Goal: Task Accomplishment & Management: Use online tool/utility

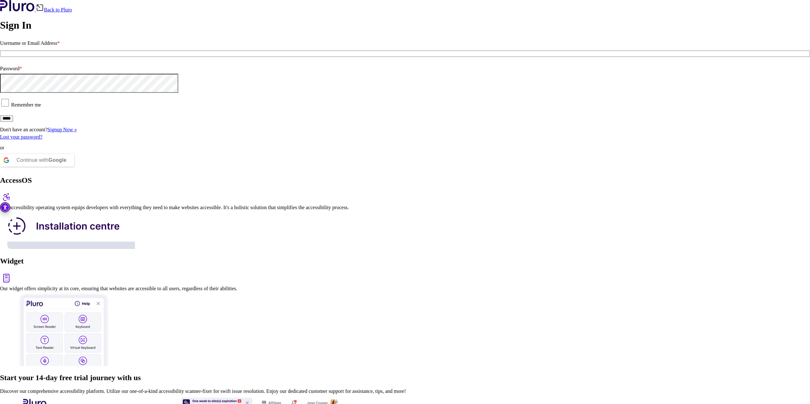
drag, startPoint x: 138, startPoint y: 197, endPoint x: 130, endPoint y: 203, distance: 10.4
click at [131, 57] on input "Username or Email Address *" at bounding box center [405, 54] width 810 height 6
paste input "**********"
type input "**********"
click at [13, 122] on input "*****" at bounding box center [6, 119] width 13 height 6
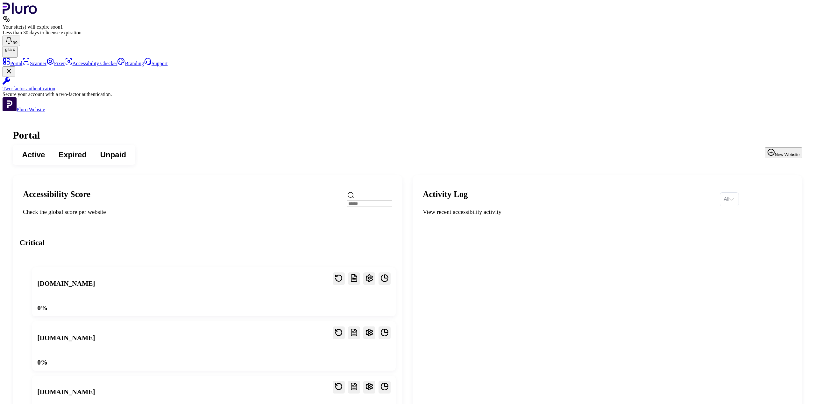
click at [11, 73] on icon "Close Two-factor authentication notification" at bounding box center [9, 71] width 4 height 4
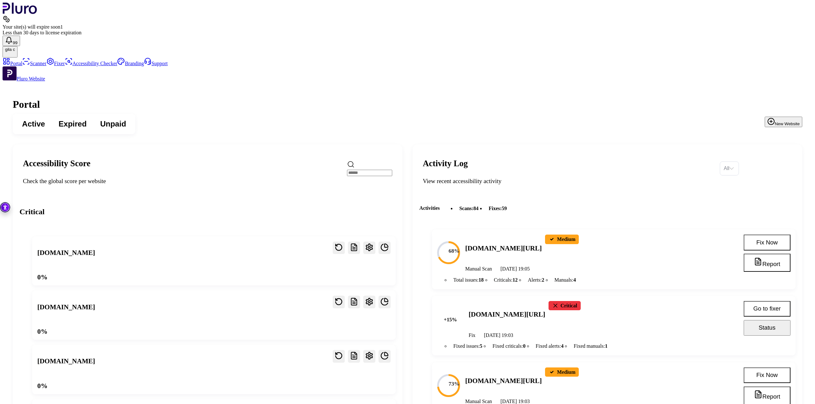
click at [412, 114] on div "Active Expired Unpaid New Website" at bounding box center [407, 124] width 789 height 20
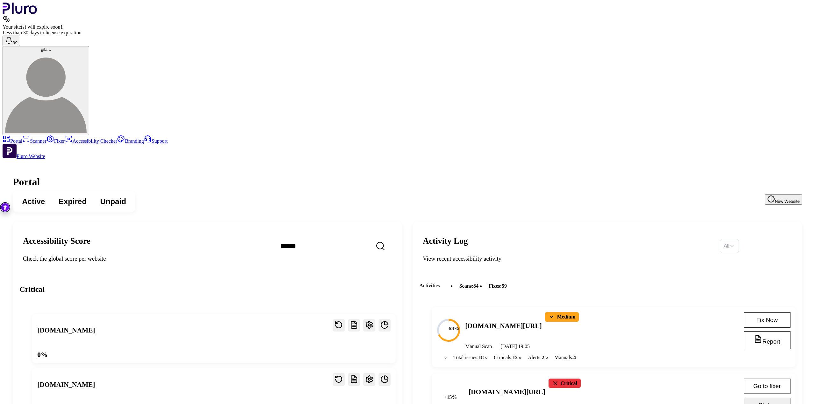
click at [43, 138] on link "Scanner" at bounding box center [34, 140] width 24 height 5
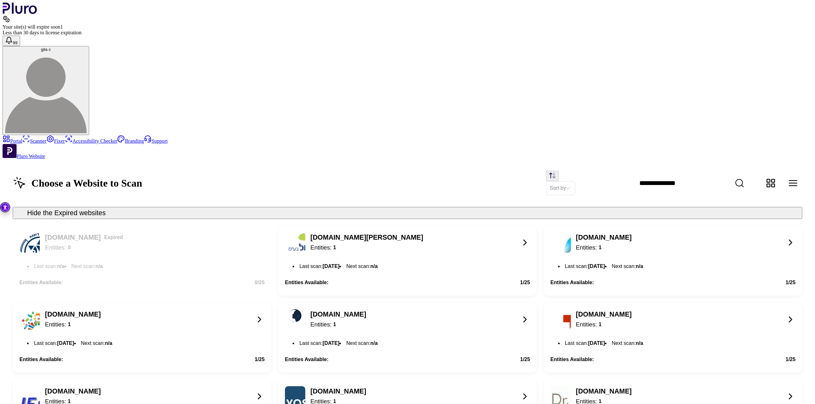
scroll to position [635, 0]
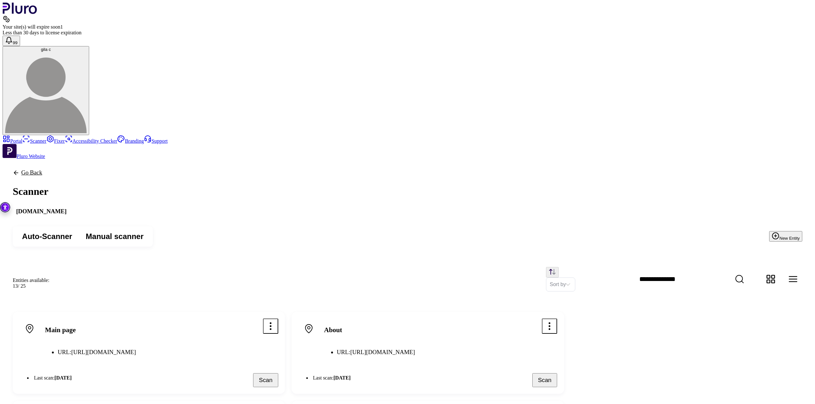
click at [32, 138] on link "Scanner" at bounding box center [34, 140] width 24 height 5
click at [22, 138] on link "Portal" at bounding box center [13, 140] width 20 height 5
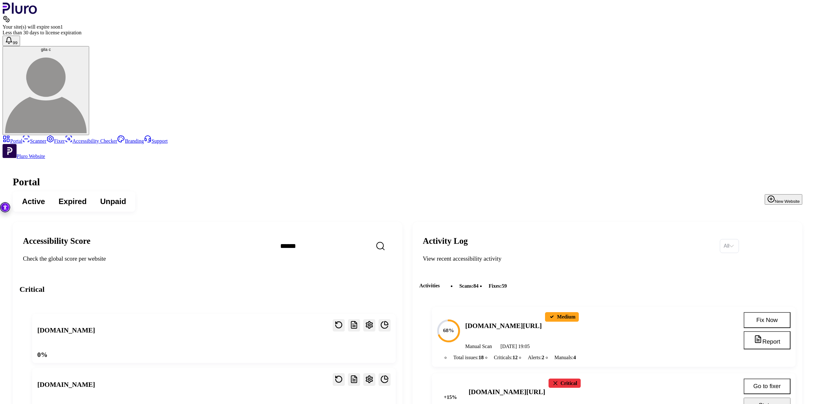
click at [337, 192] on div "Active Expired Unpaid New Website" at bounding box center [407, 202] width 789 height 20
click at [344, 192] on div "Active Expired Unpaid New Website" at bounding box center [407, 202] width 789 height 20
click at [364, 237] on input "Search" at bounding box center [346, 246] width 146 height 18
click at [333, 192] on div "Active Expired Unpaid New Website" at bounding box center [407, 202] width 789 height 20
click at [303, 192] on div "Active Expired Unpaid New Website" at bounding box center [407, 202] width 789 height 20
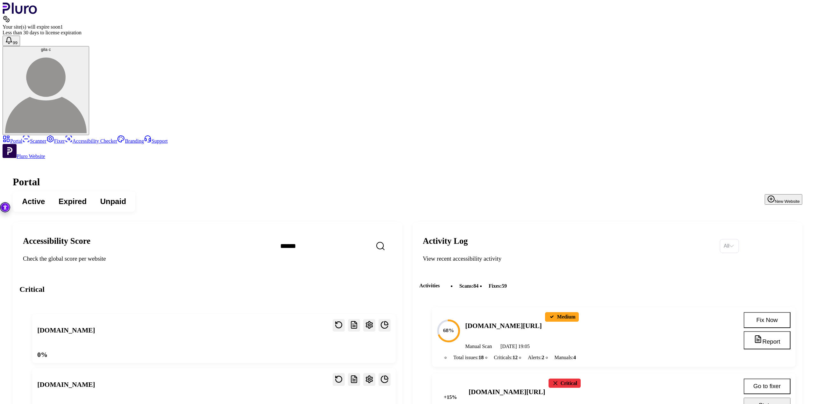
click at [338, 237] on input "Search" at bounding box center [346, 246] width 146 height 18
click at [46, 138] on link "Scanner" at bounding box center [34, 140] width 24 height 5
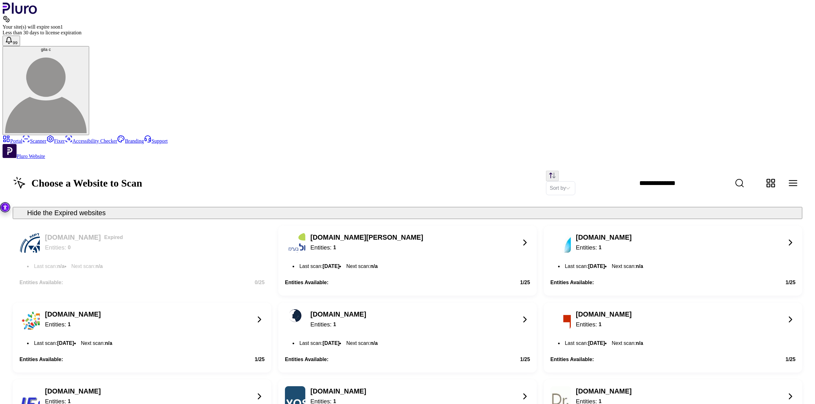
scroll to position [698, 0]
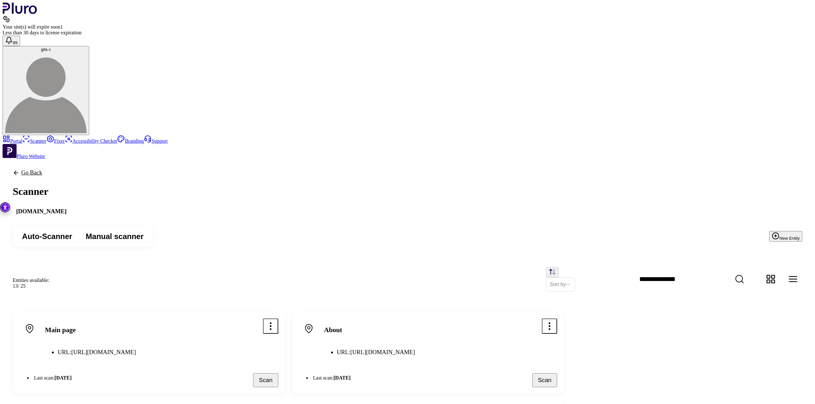
click at [404, 267] on div "Sort by" at bounding box center [431, 279] width 742 height 25
